Goal: Information Seeking & Learning: Find specific page/section

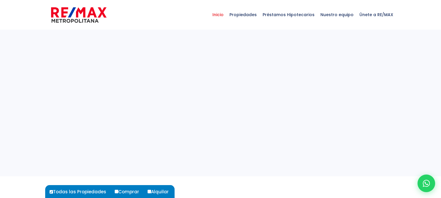
select select
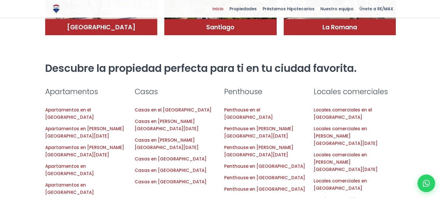
scroll to position [555, 0]
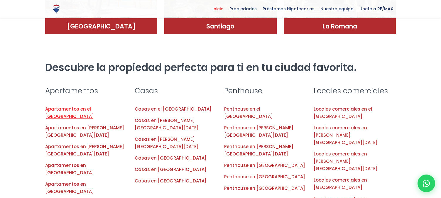
click at [82, 106] on link "Apartamentos en el Distrito Nacional" at bounding box center [69, 112] width 49 height 13
click at [94, 106] on link "Apartamentos en el Distrito Nacional" at bounding box center [69, 112] width 49 height 13
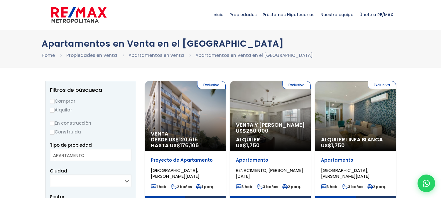
select select
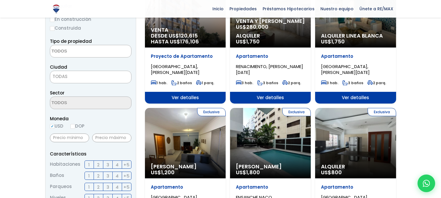
scroll to position [104, 0]
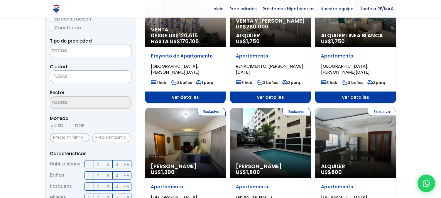
click at [225, 47] on div "Exclusiva Alquiler Amueblado US$ 1,800" at bounding box center [185, 12] width 81 height 70
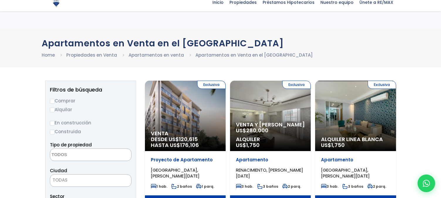
select select
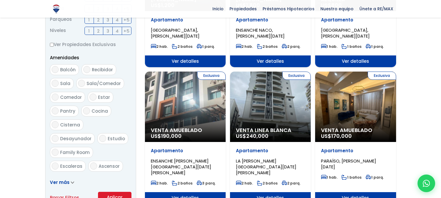
scroll to position [272, 0]
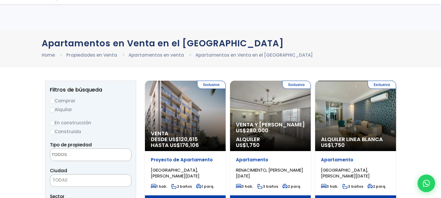
select select
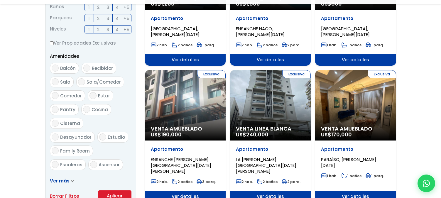
scroll to position [272, 0]
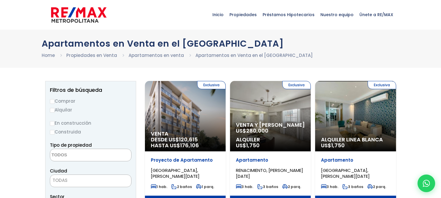
select select
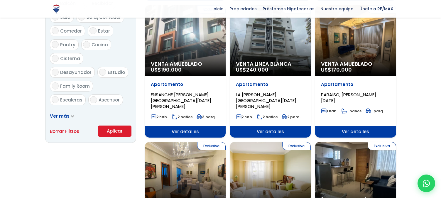
scroll to position [337, 0]
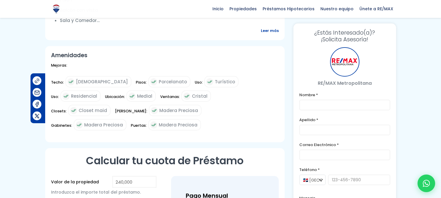
scroll to position [308, 0]
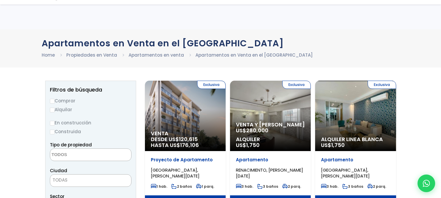
select select
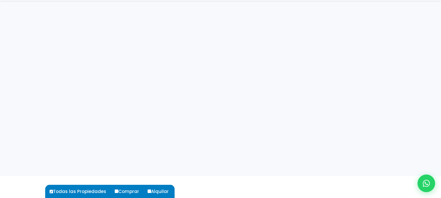
select select
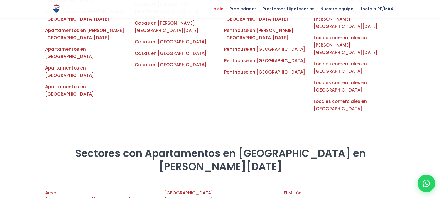
scroll to position [665, 0]
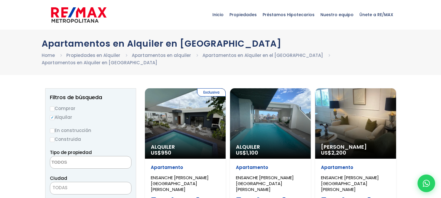
select select
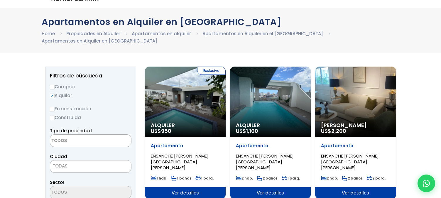
scroll to position [23, 0]
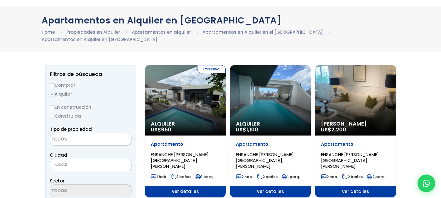
click at [225, 119] on div "Alquiler US$ 1,100" at bounding box center [185, 100] width 81 height 70
click at [220, 121] on span "Alquiler" at bounding box center [185, 124] width 69 height 6
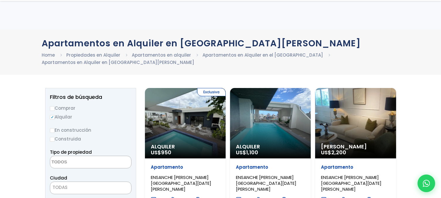
select select
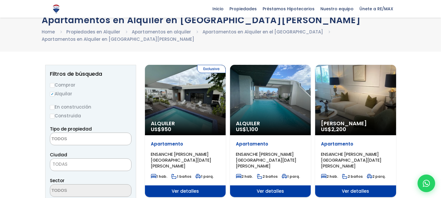
click at [53, 85] on input "Comprar" at bounding box center [52, 85] width 5 height 5
radio input "true"
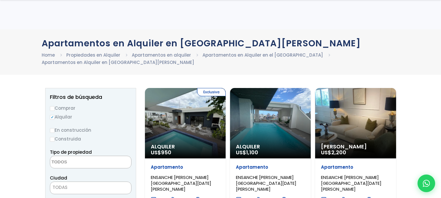
select select
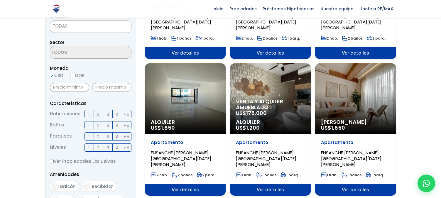
scroll to position [162, 0]
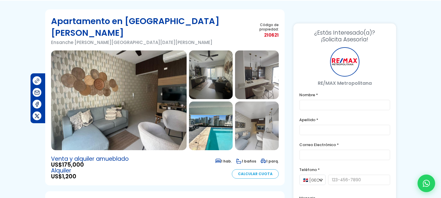
scroll to position [33, 0]
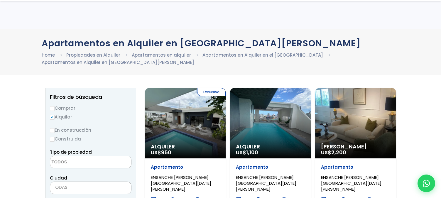
select select
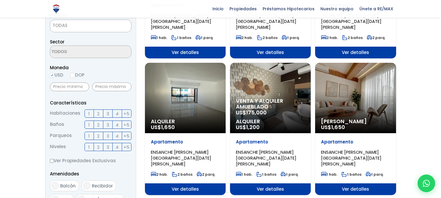
scroll to position [162, 0]
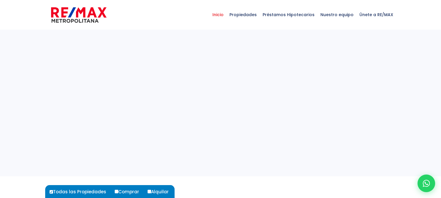
select select
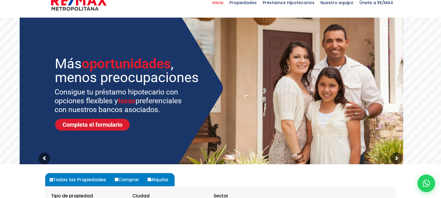
scroll to position [5, 0]
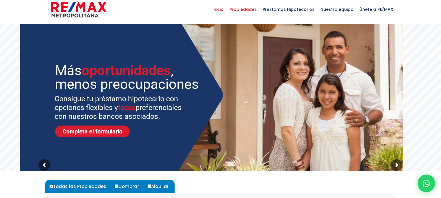
click at [257, 6] on span "Propiedades" at bounding box center [242, 10] width 33 height 18
click at [254, 9] on span "Propiedades" at bounding box center [242, 10] width 33 height 18
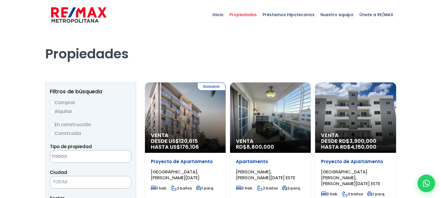
select select
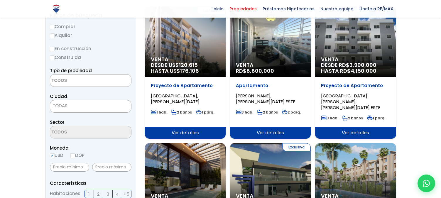
scroll to position [76, 0]
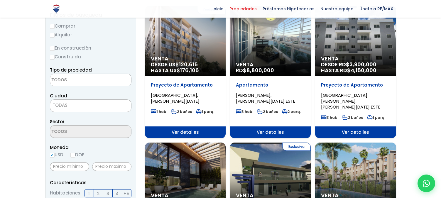
click at [225, 47] on div "Venta DESDE RD$ 3,900,000 HASTA RD$ 4,150,000" at bounding box center [185, 41] width 81 height 70
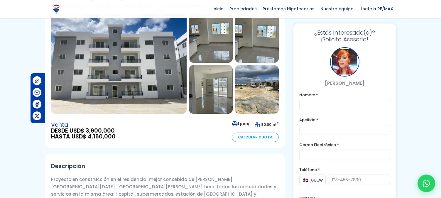
scroll to position [66, 0]
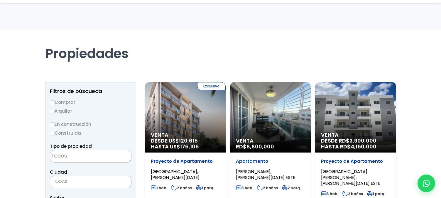
select select
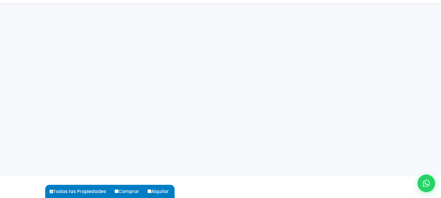
select select
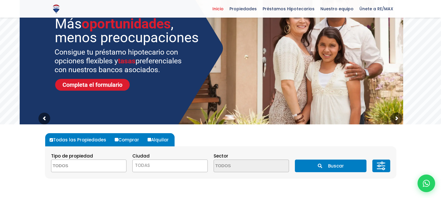
scroll to position [57, 0]
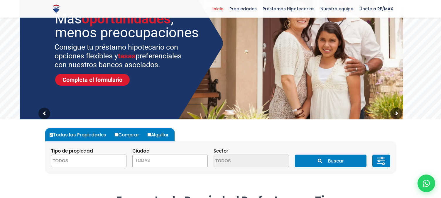
click at [120, 137] on label "Comprar" at bounding box center [129, 134] width 32 height 13
click at [118, 136] on input "Comprar" at bounding box center [117, 135] width 4 height 4
radio input "true"
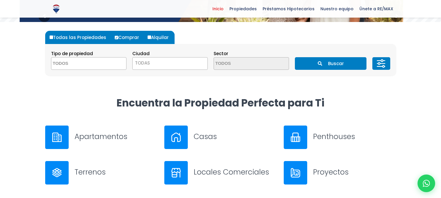
scroll to position [154, 0]
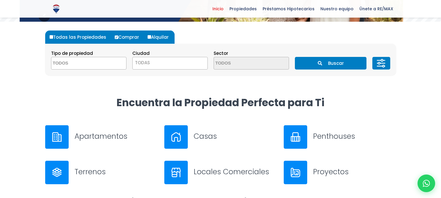
click at [120, 137] on h3 "Apartamentos" at bounding box center [115, 136] width 83 height 10
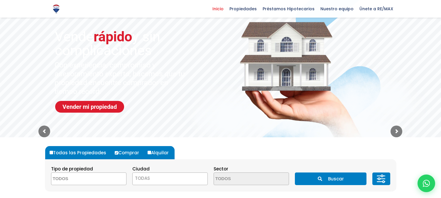
scroll to position [38, 0]
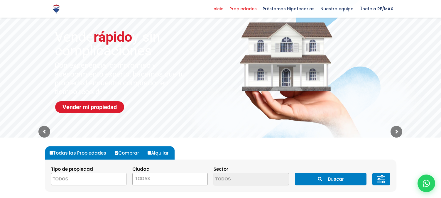
click at [244, 9] on span "Propiedades" at bounding box center [242, 8] width 33 height 9
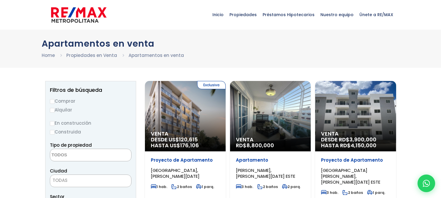
select select
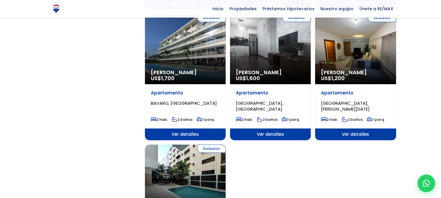
scroll to position [608, 0]
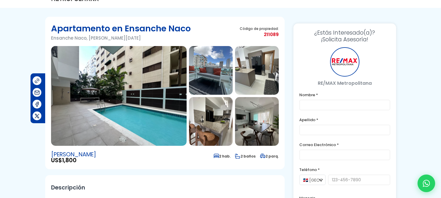
scroll to position [28, 0]
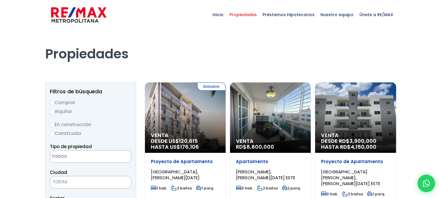
select select
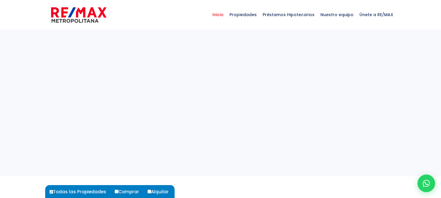
select select
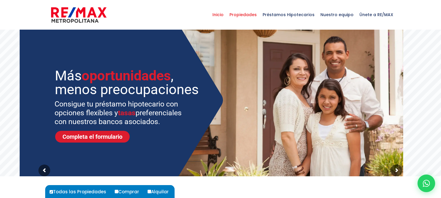
click at [258, 16] on span "Propiedades" at bounding box center [242, 15] width 33 height 18
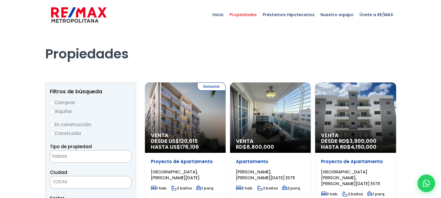
select select
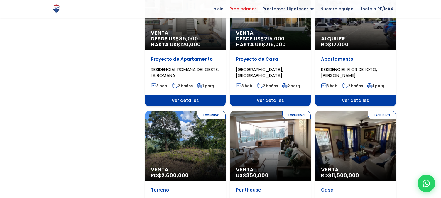
scroll to position [513, 0]
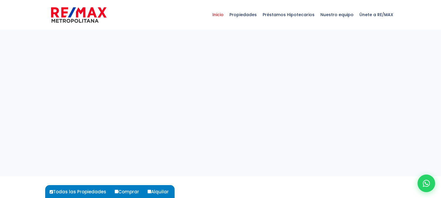
select select
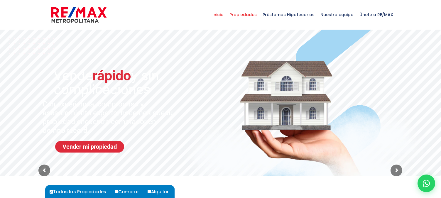
click at [246, 15] on span "Propiedades" at bounding box center [242, 15] width 33 height 18
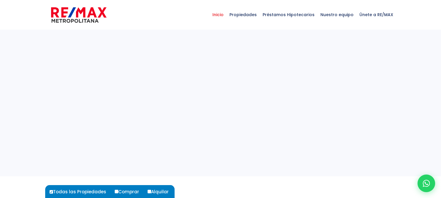
select select
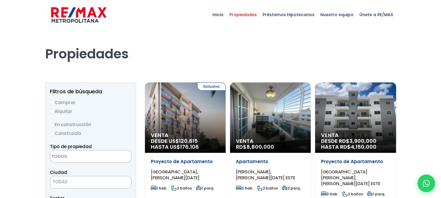
select select
click at [220, 133] on span "Venta" at bounding box center [185, 135] width 69 height 6
select select
click at [55, 102] on label "Comprar" at bounding box center [90, 102] width 81 height 7
click at [55, 102] on input "Comprar" at bounding box center [52, 103] width 5 height 5
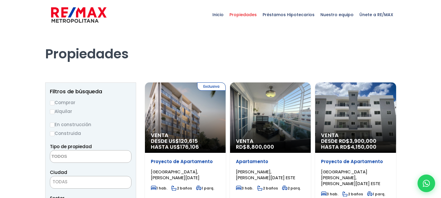
radio input "true"
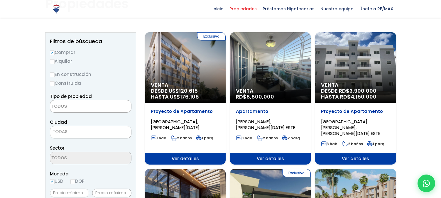
scroll to position [61, 0]
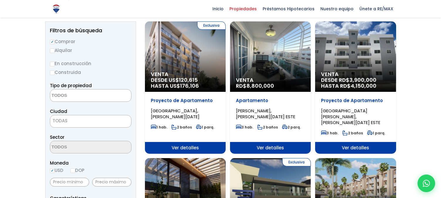
click at [96, 99] on textarea "Search" at bounding box center [78, 95] width 57 height 13
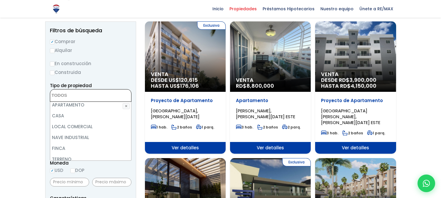
scroll to position [0, 0]
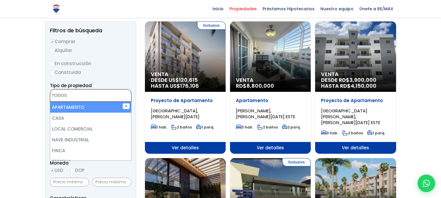
click at [81, 108] on li "APARTAMENTO" at bounding box center [90, 107] width 81 height 11
select select "apartment"
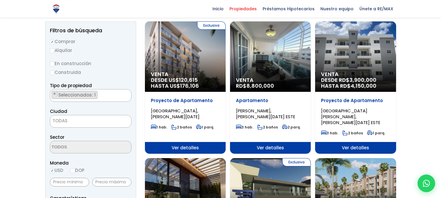
click at [119, 75] on label "Construida" at bounding box center [90, 72] width 81 height 7
click at [0, 0] on input "Construida" at bounding box center [0, 0] width 0 height 0
click at [95, 121] on span "TODAS" at bounding box center [90, 121] width 81 height 8
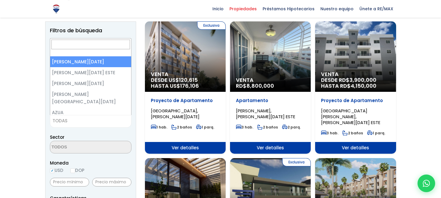
click at [99, 56] on span at bounding box center [90, 47] width 81 height 18
select select "1"
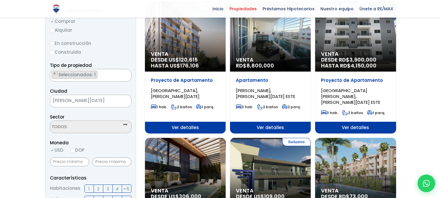
scroll to position [85, 0]
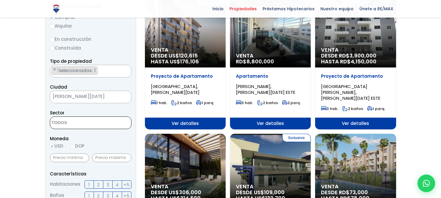
click at [94, 121] on textarea "Search" at bounding box center [78, 123] width 57 height 13
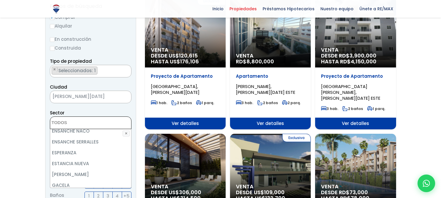
scroll to position [904, 0]
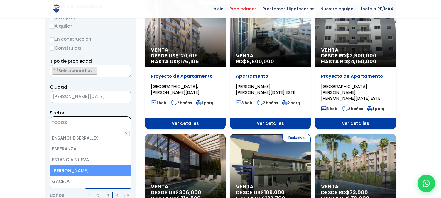
click at [82, 165] on li "EVARISTO MORALES" at bounding box center [90, 170] width 81 height 11
select select "155"
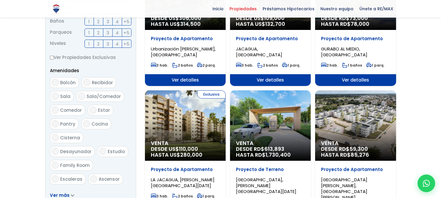
scroll to position [261, 0]
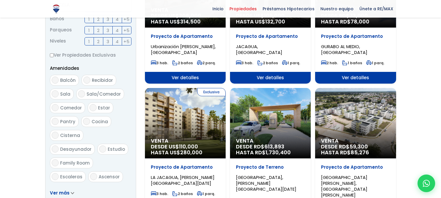
click at [55, 79] on input "Balcón" at bounding box center [55, 80] width 7 height 7
checkbox input "true"
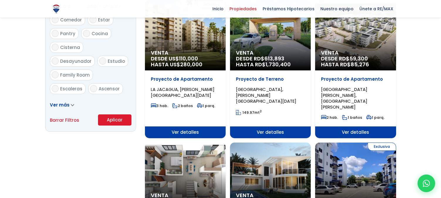
scroll to position [351, 0]
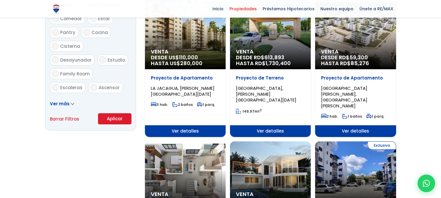
click at [106, 118] on button "Aplicar" at bounding box center [114, 118] width 33 height 11
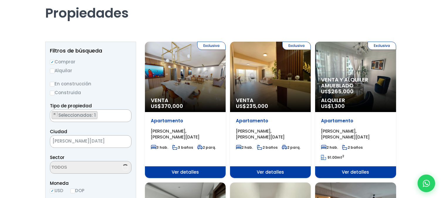
scroll to position [79, 0]
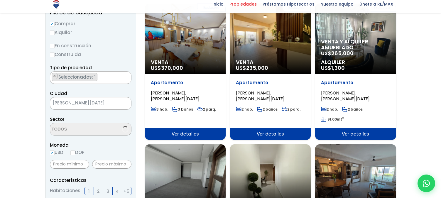
select select "155"
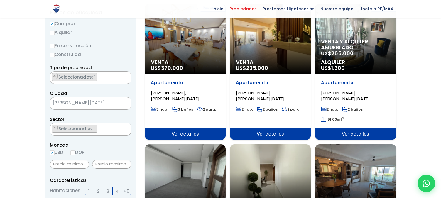
scroll to position [566, 0]
click at [225, 44] on div "Exclusiva Venta US$ 235,000" at bounding box center [185, 39] width 81 height 70
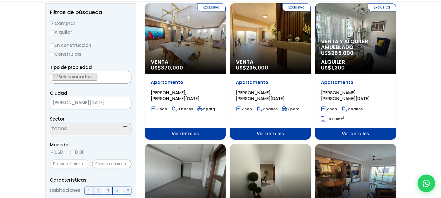
scroll to position [79, 0]
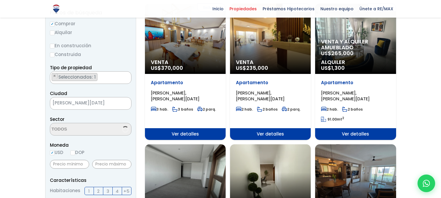
select select "155"
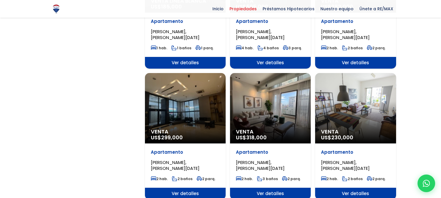
scroll to position [543, 0]
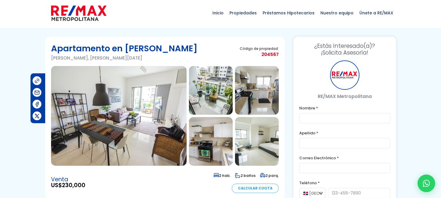
scroll to position [22, 0]
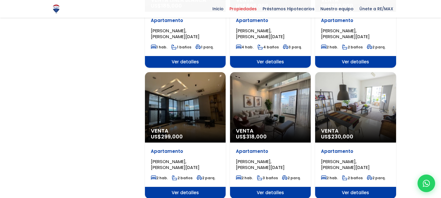
select select "155"
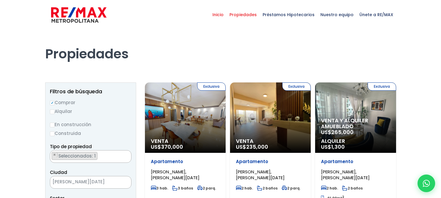
click at [225, 15] on span "Inicio" at bounding box center [217, 15] width 17 height 18
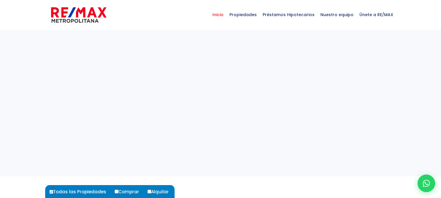
select select
click at [337, 17] on span "Nuestro equipo" at bounding box center [336, 15] width 39 height 18
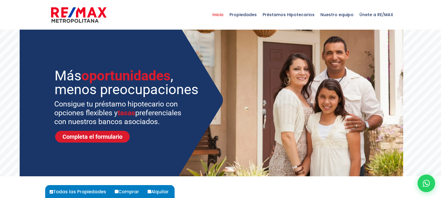
click at [338, 14] on span "Nuestro equipo" at bounding box center [336, 15] width 39 height 18
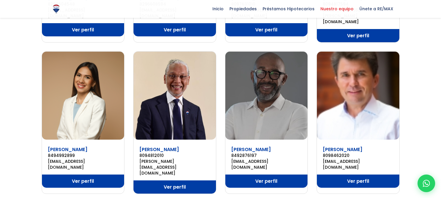
scroll to position [366, 0]
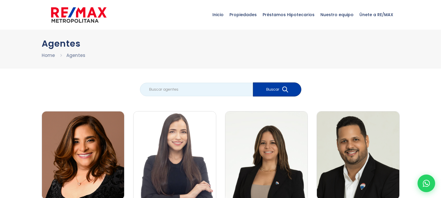
click at [221, 87] on input "search" at bounding box center [196, 89] width 113 height 13
type input "vanesa perez"
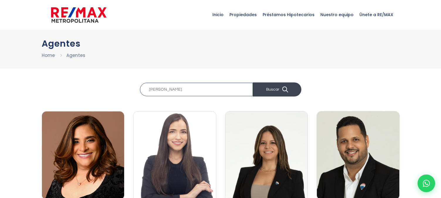
click at [271, 92] on button "Buscar" at bounding box center [277, 89] width 48 height 14
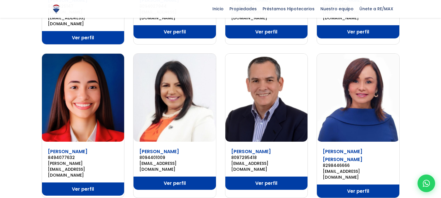
scroll to position [366, 0]
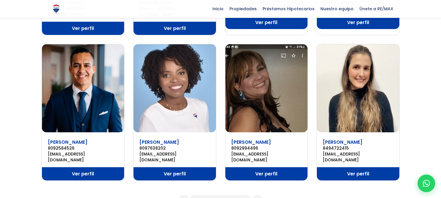
scroll to position [377, 0]
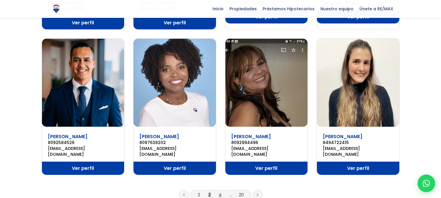
click at [220, 191] on link "4" at bounding box center [219, 194] width 3 height 6
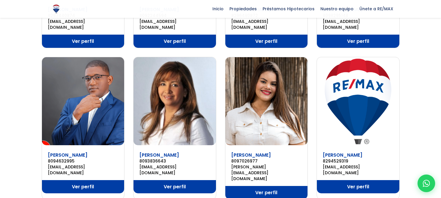
scroll to position [363, 0]
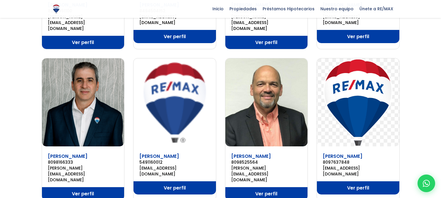
scroll to position [369, 0]
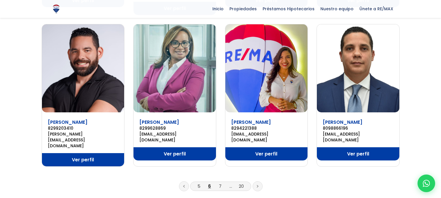
scroll to position [387, 0]
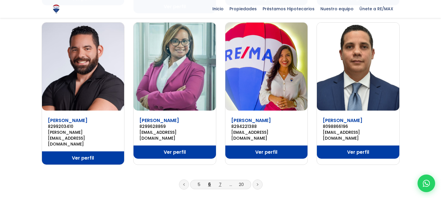
click at [219, 181] on link "7" at bounding box center [220, 184] width 3 height 6
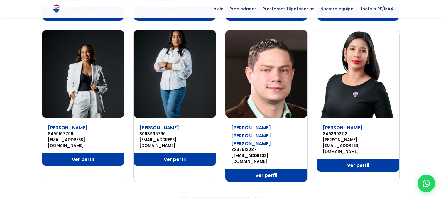
scroll to position [378, 0]
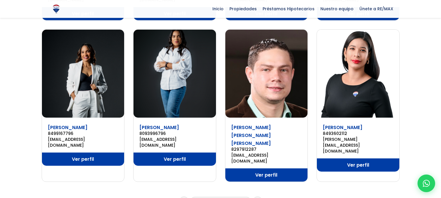
click at [221, 198] on li "8" at bounding box center [219, 201] width 9 height 7
click at [220, 198] on link "8" at bounding box center [220, 201] width 3 height 6
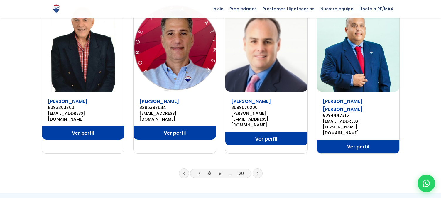
scroll to position [413, 0]
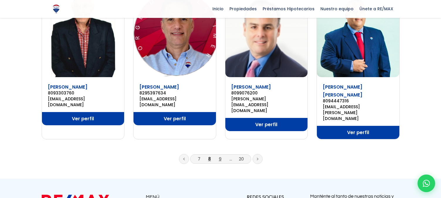
click at [220, 156] on link "9" at bounding box center [220, 159] width 3 height 6
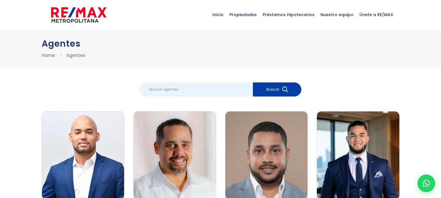
click at [218, 91] on input "search" at bounding box center [196, 89] width 113 height 13
click at [195, 92] on input "search" at bounding box center [196, 89] width 113 height 13
type input "vanesa"
click at [253, 82] on button "Buscar" at bounding box center [277, 89] width 48 height 14
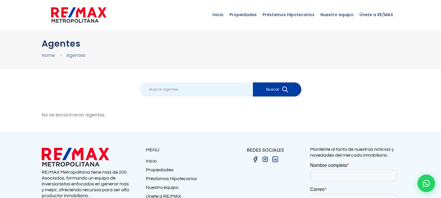
click at [209, 88] on input "search" at bounding box center [196, 89] width 113 height 13
click at [221, 113] on div "No se encontraron agentes." at bounding box center [221, 117] width 358 height 12
click at [224, 16] on span "Inicio" at bounding box center [217, 15] width 17 height 18
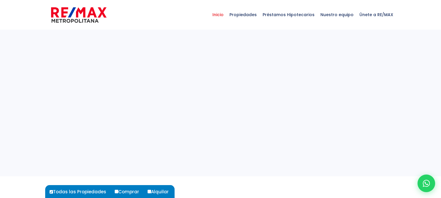
select select
